Goal: Navigation & Orientation: Find specific page/section

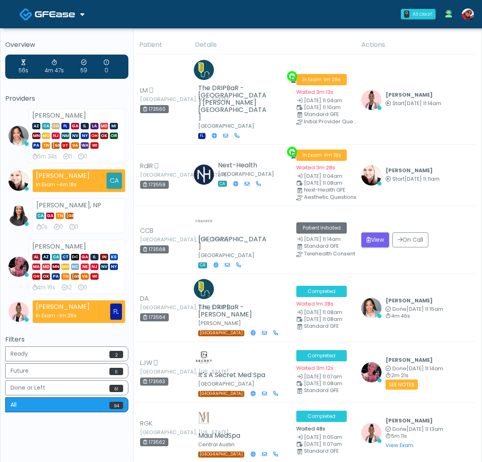
click at [71, 16] on img at bounding box center [55, 14] width 40 height 8
click at [76, 23] on link at bounding box center [51, 14] width 65 height 26
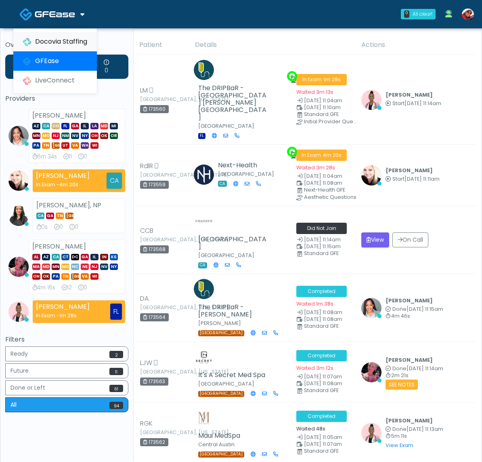
click at [65, 36] on link "Docovia Staffing" at bounding box center [55, 41] width 84 height 19
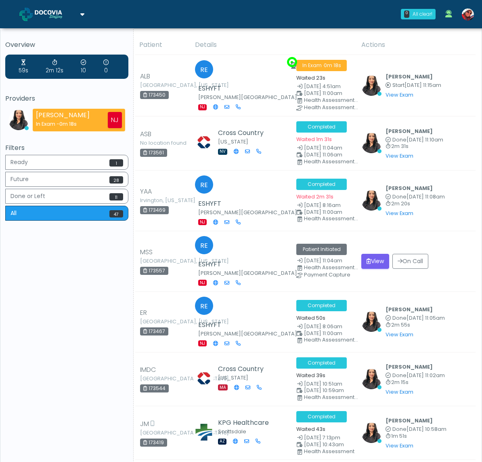
click at [76, 18] on span at bounding box center [56, 13] width 42 height 11
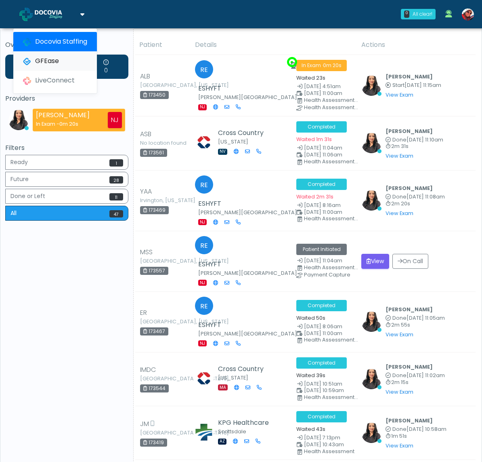
click at [55, 61] on link "GFEase" at bounding box center [55, 60] width 84 height 19
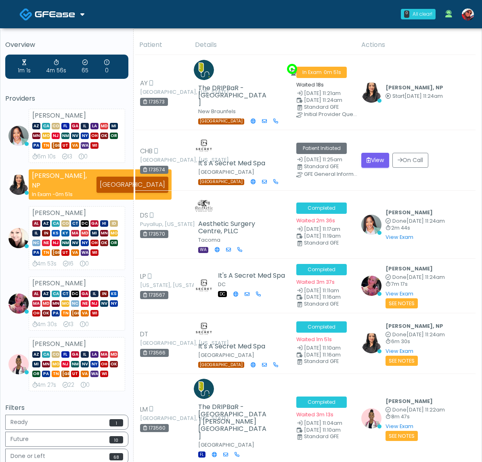
click at [78, 17] on link at bounding box center [51, 14] width 65 height 26
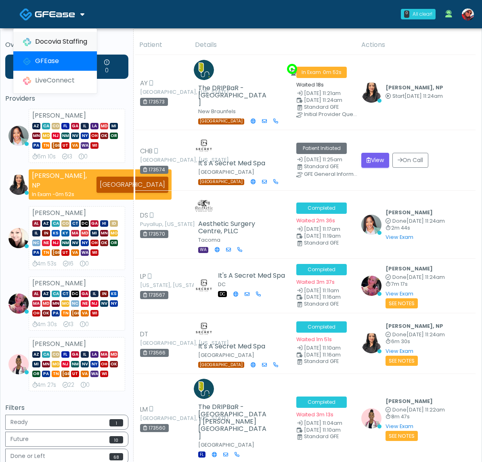
click at [71, 43] on link "Docovia Staffing" at bounding box center [55, 41] width 84 height 19
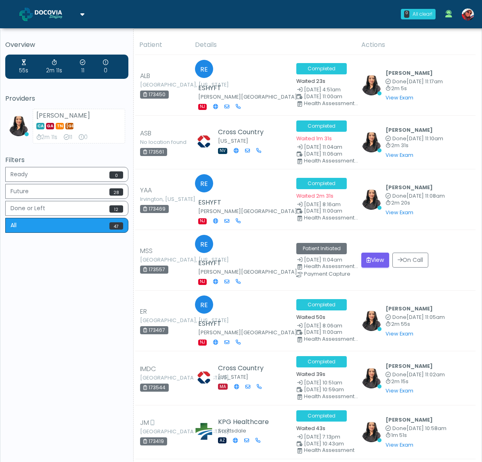
click at [56, 14] on img at bounding box center [55, 14] width 40 height 8
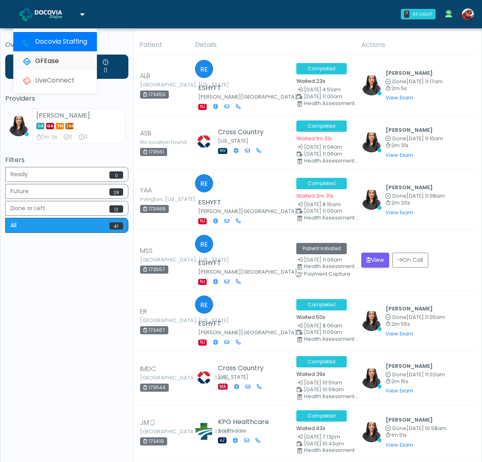
click at [42, 59] on link "GFEase" at bounding box center [55, 60] width 84 height 19
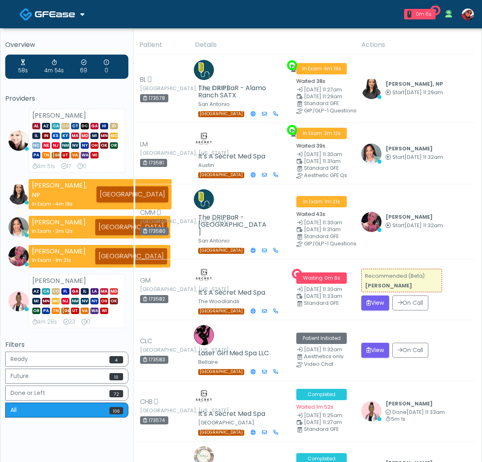
click at [74, 12] on img at bounding box center [55, 14] width 40 height 8
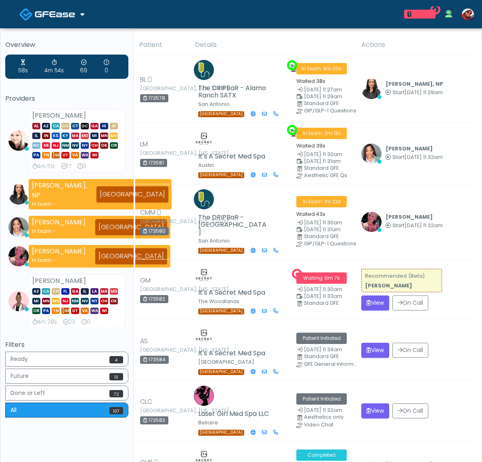
click at [61, 43] on h5 "Overview" at bounding box center [66, 44] width 123 height 7
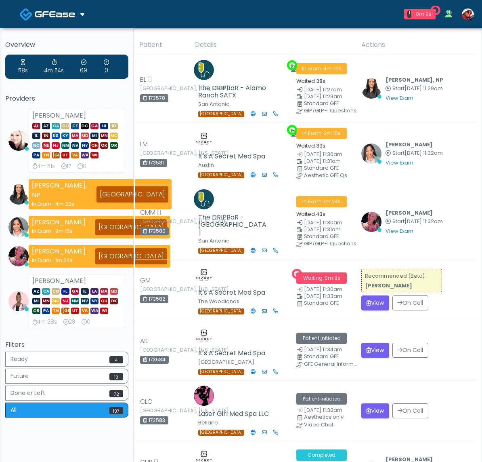
click at [74, 18] on img at bounding box center [55, 14] width 40 height 8
click at [74, 21] on link at bounding box center [51, 14] width 65 height 26
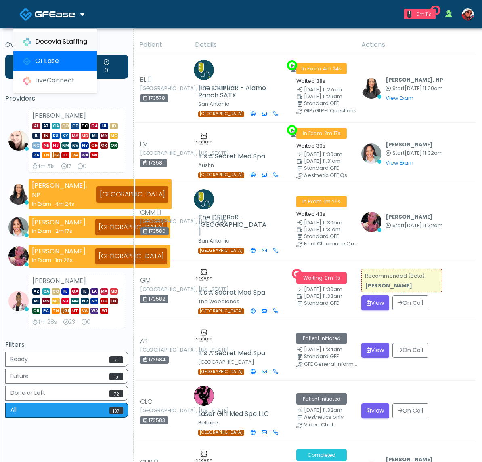
click at [70, 37] on link "Docovia Staffing" at bounding box center [55, 41] width 84 height 19
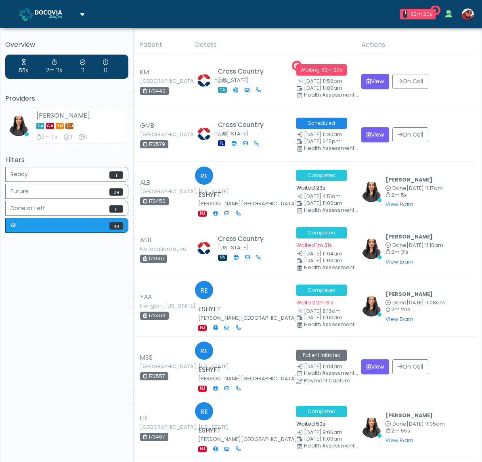
click at [70, 7] on link at bounding box center [51, 14] width 65 height 26
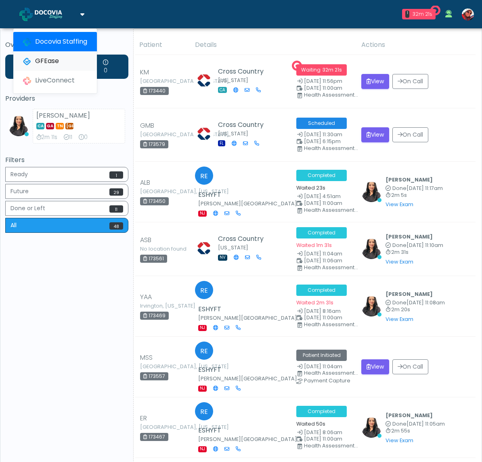
click at [57, 57] on link "GFEase" at bounding box center [55, 60] width 84 height 19
